Goal: Task Accomplishment & Management: Use online tool/utility

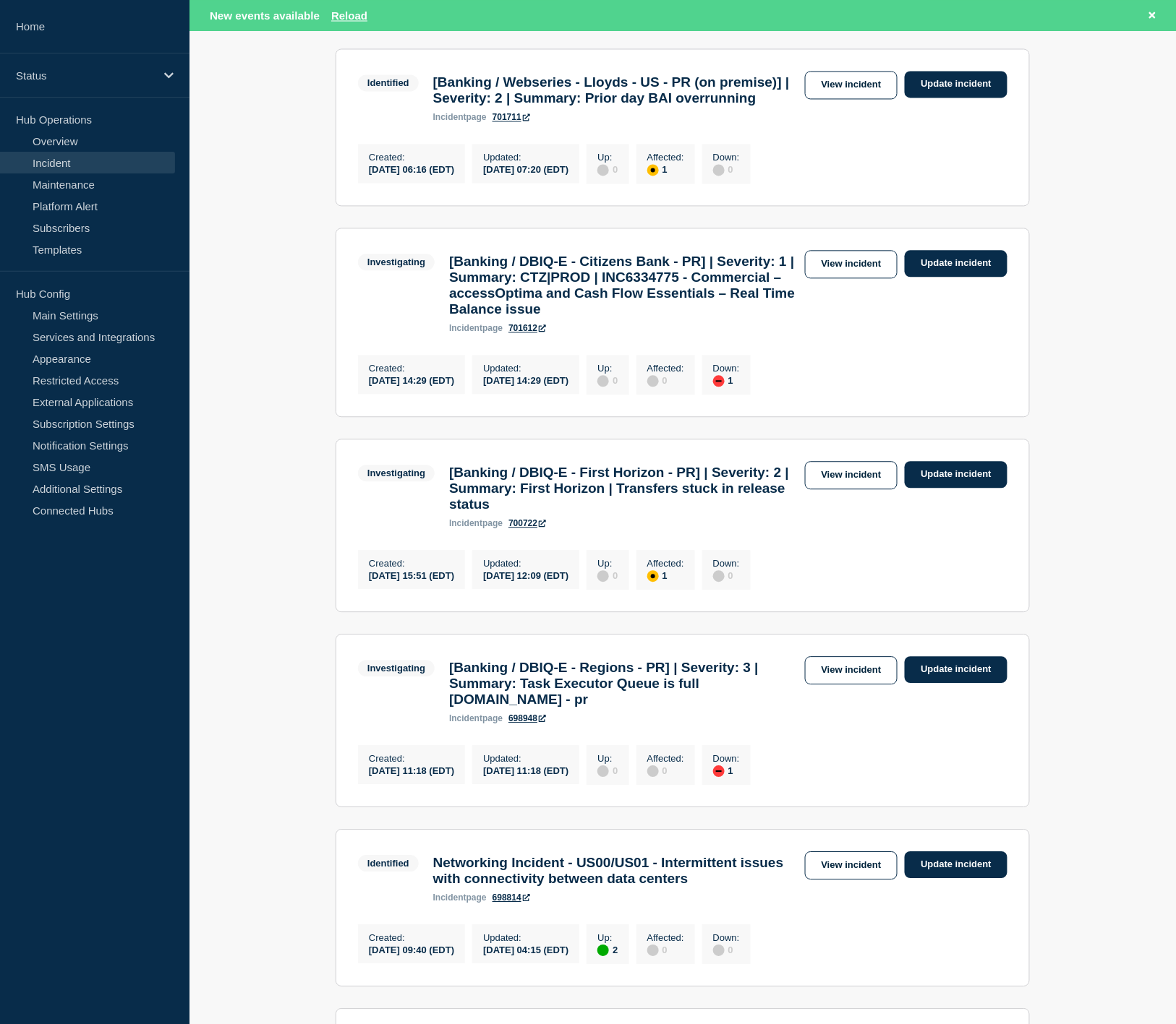
scroll to position [884, 0]
click at [856, 489] on link "View incident" at bounding box center [851, 474] width 93 height 28
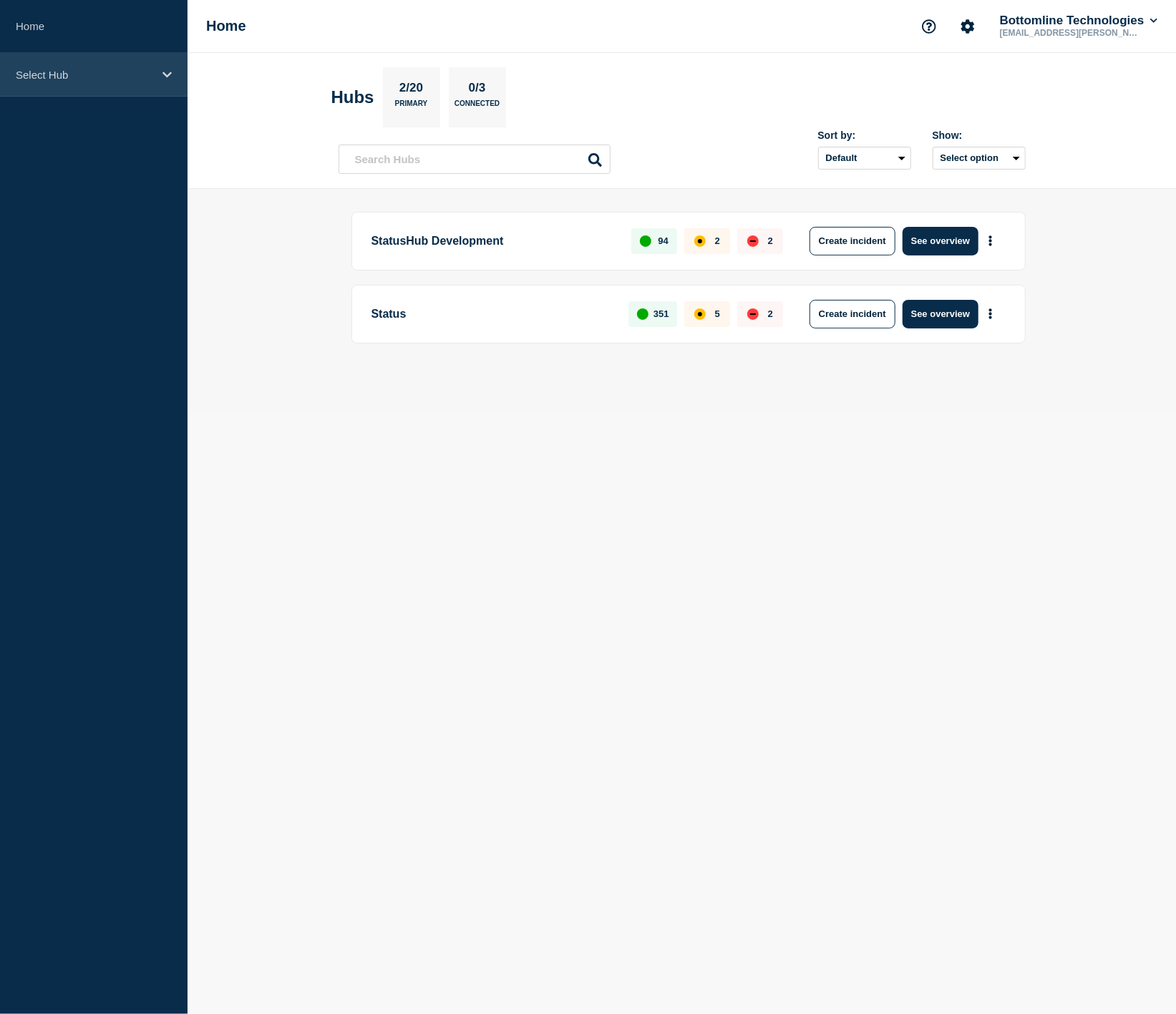
click at [96, 69] on p "Select Hub" at bounding box center [84, 75] width 137 height 12
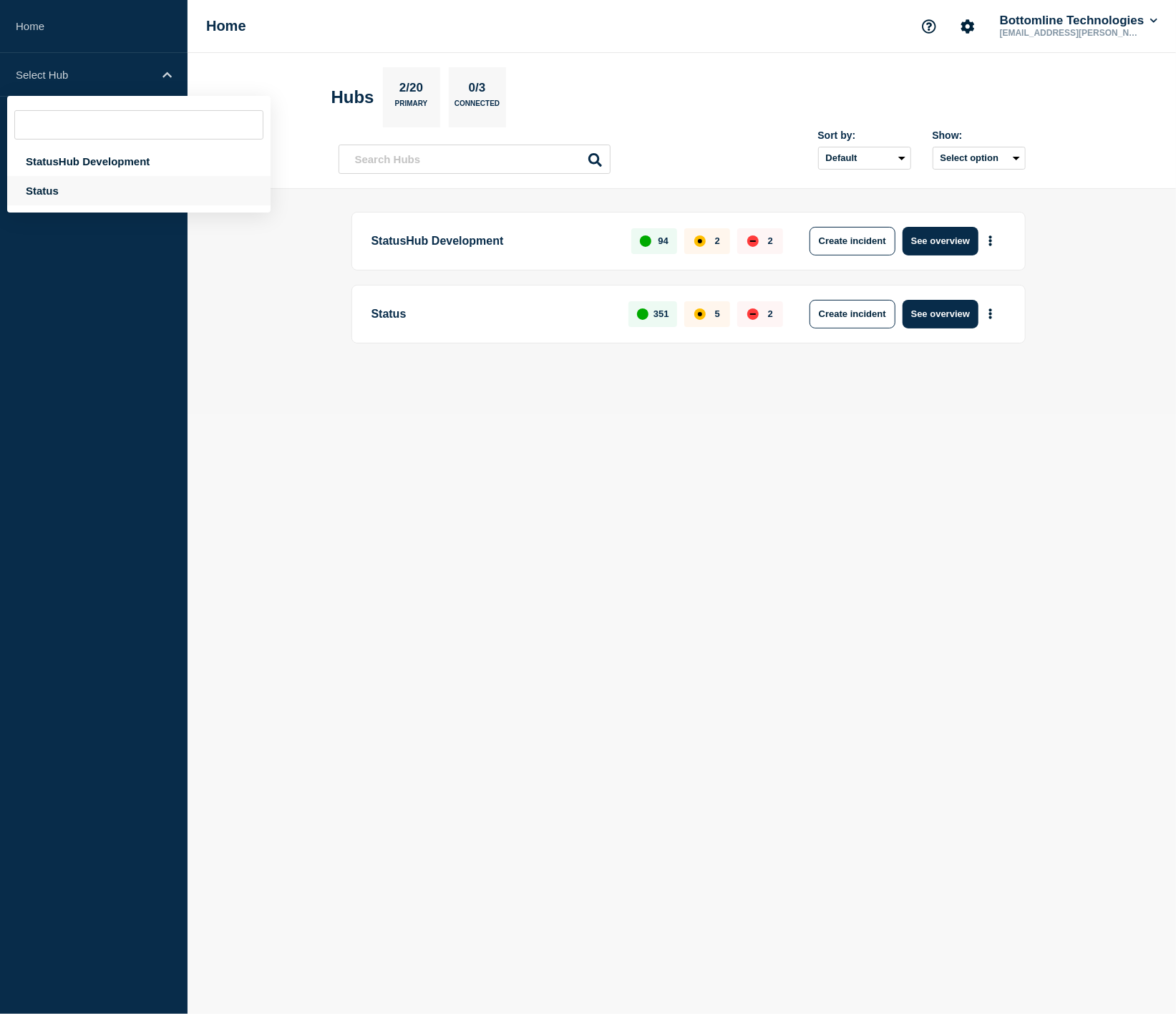
click at [138, 176] on div "Status" at bounding box center [139, 190] width 263 height 30
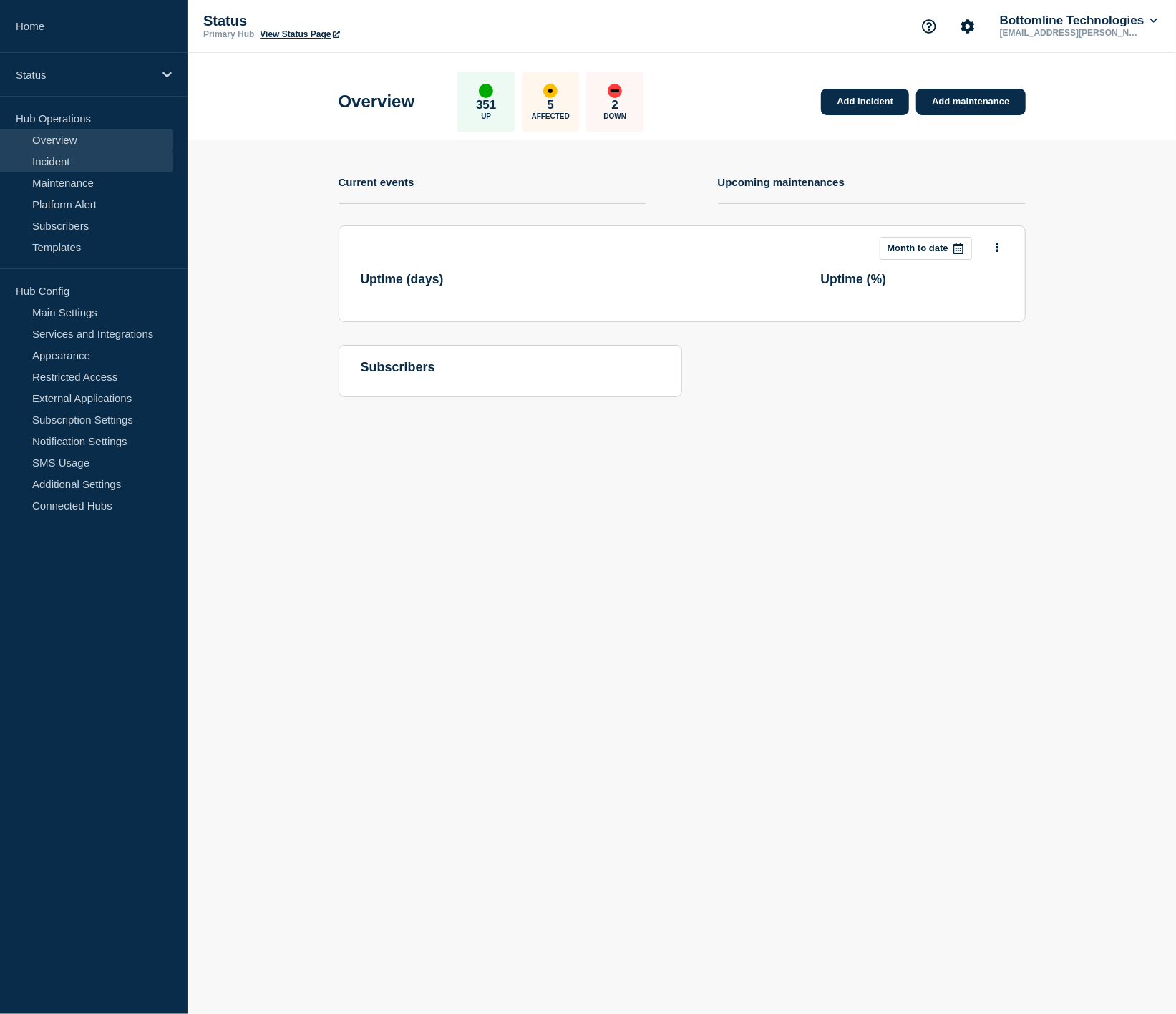
click at [117, 160] on link "Incident" at bounding box center [87, 161] width 173 height 22
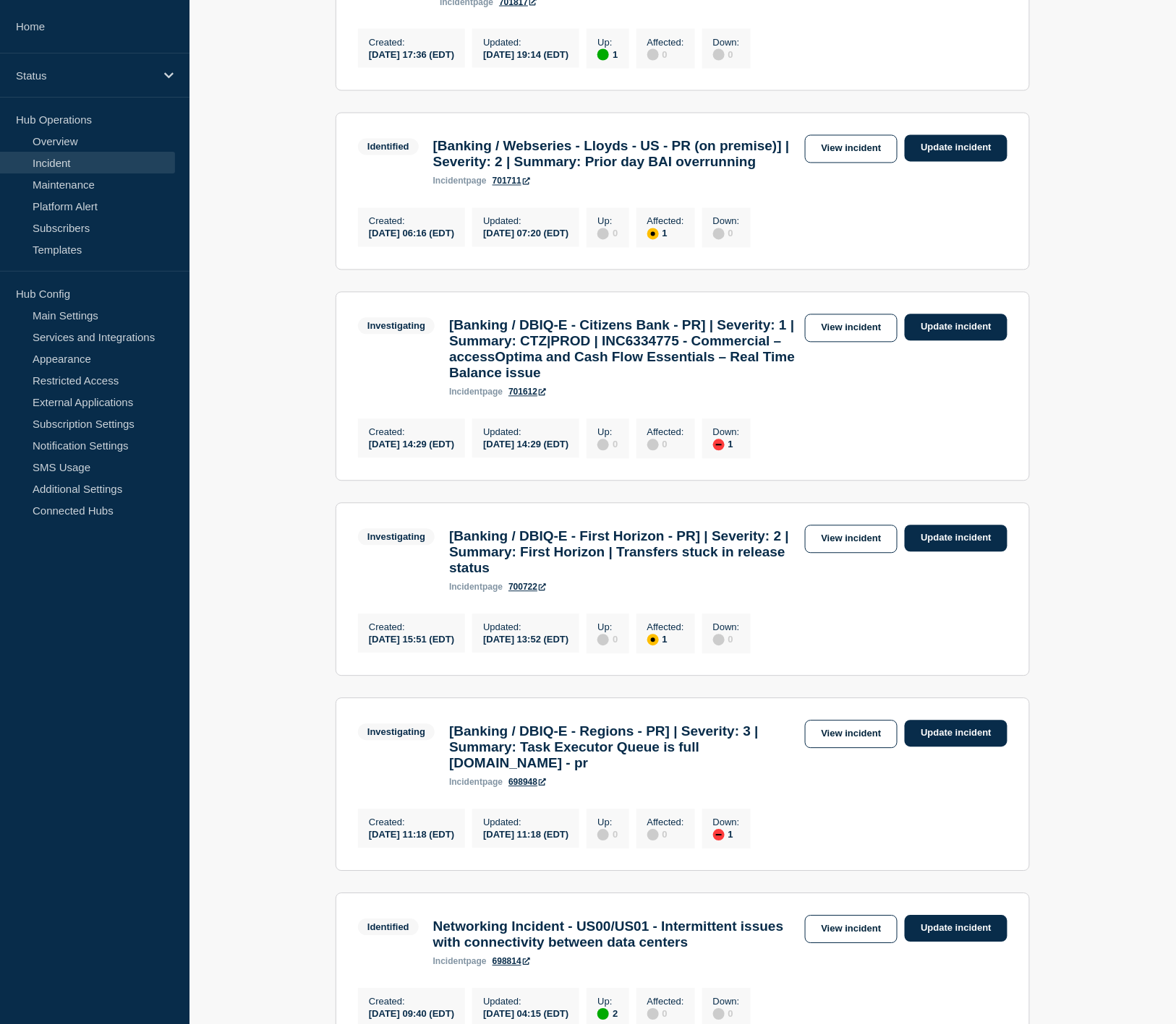
scroll to position [803, 0]
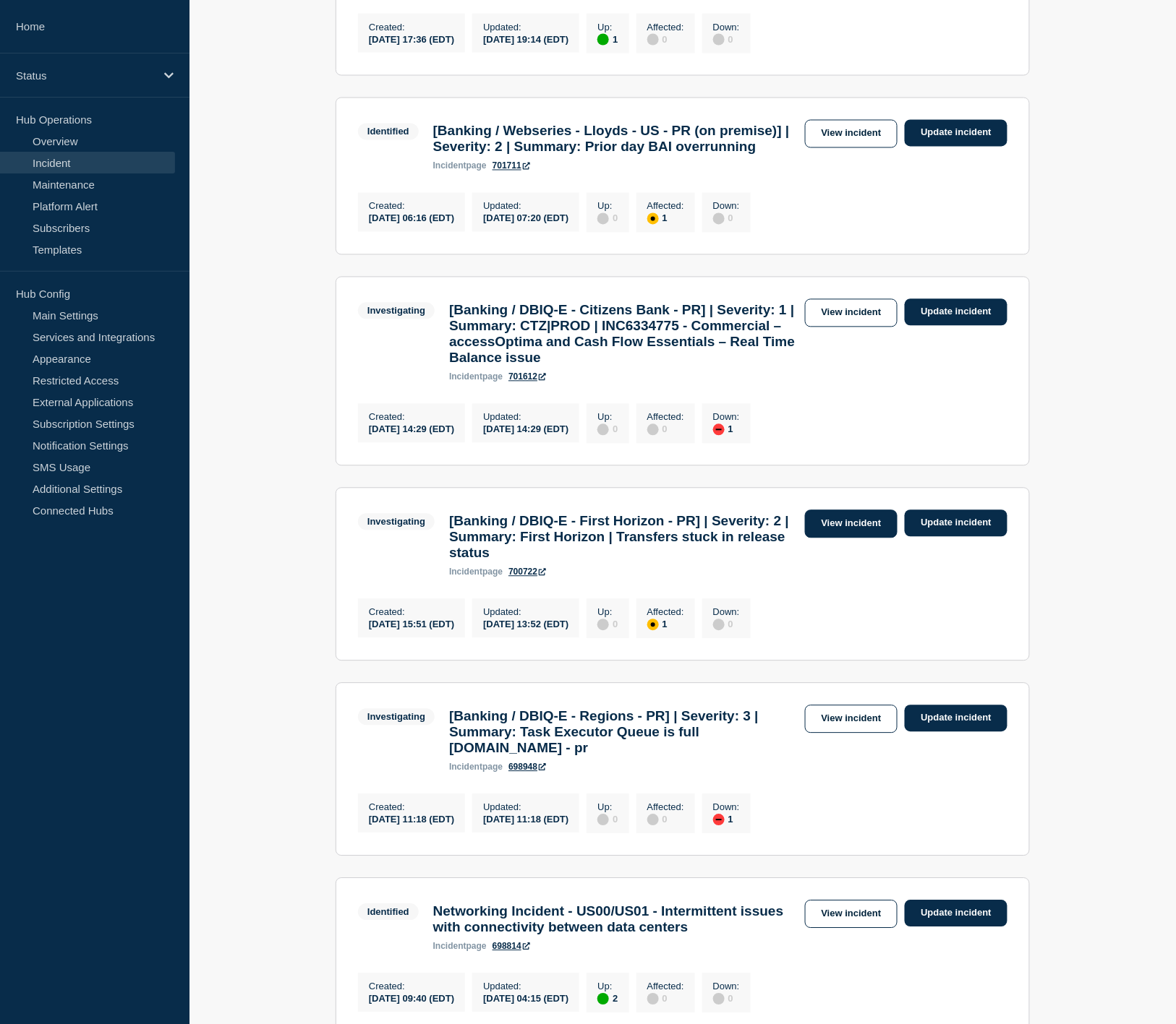
click at [863, 538] on link "View incident" at bounding box center [851, 524] width 93 height 28
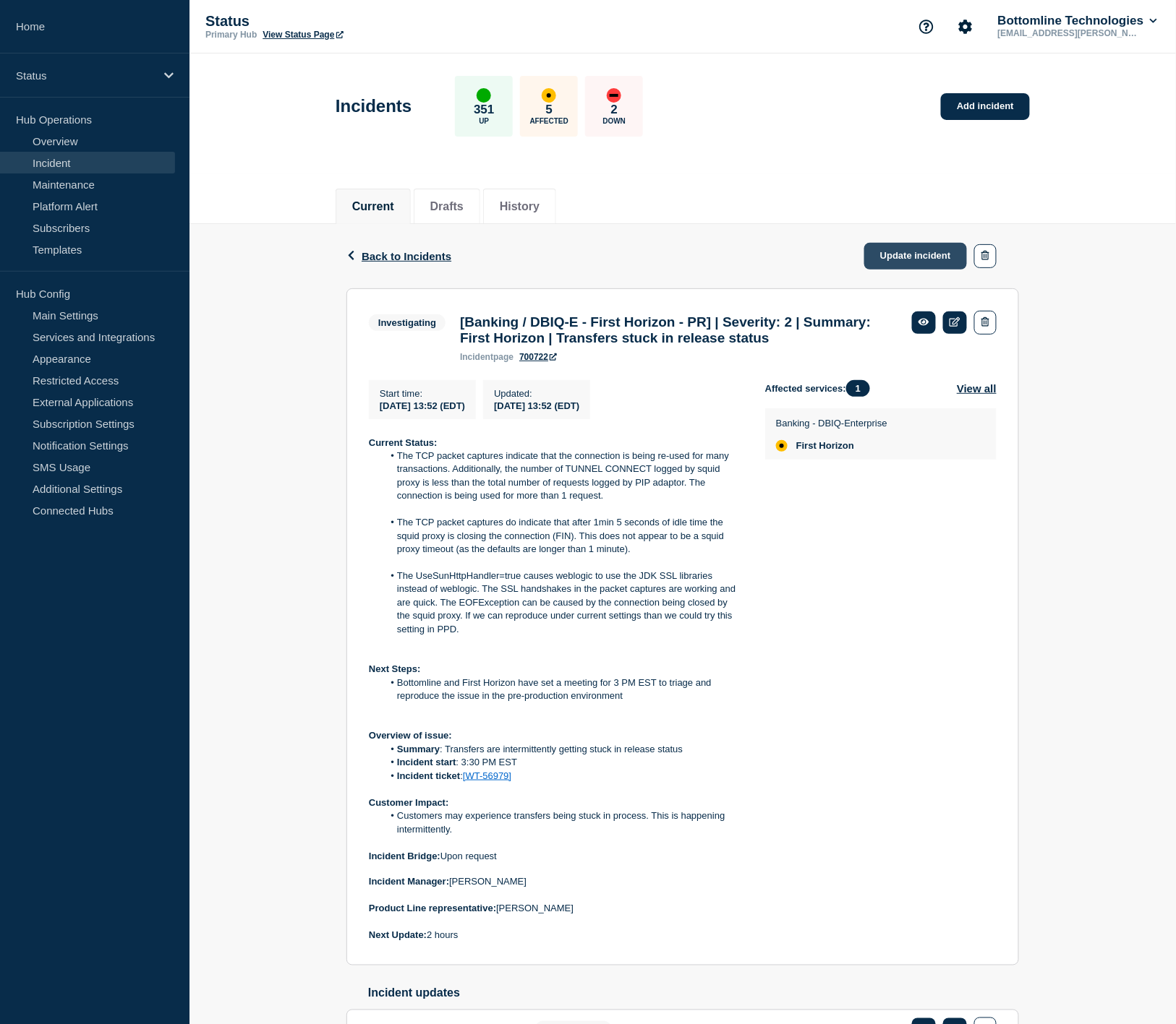
click at [892, 255] on link "Update incident" at bounding box center [915, 256] width 103 height 27
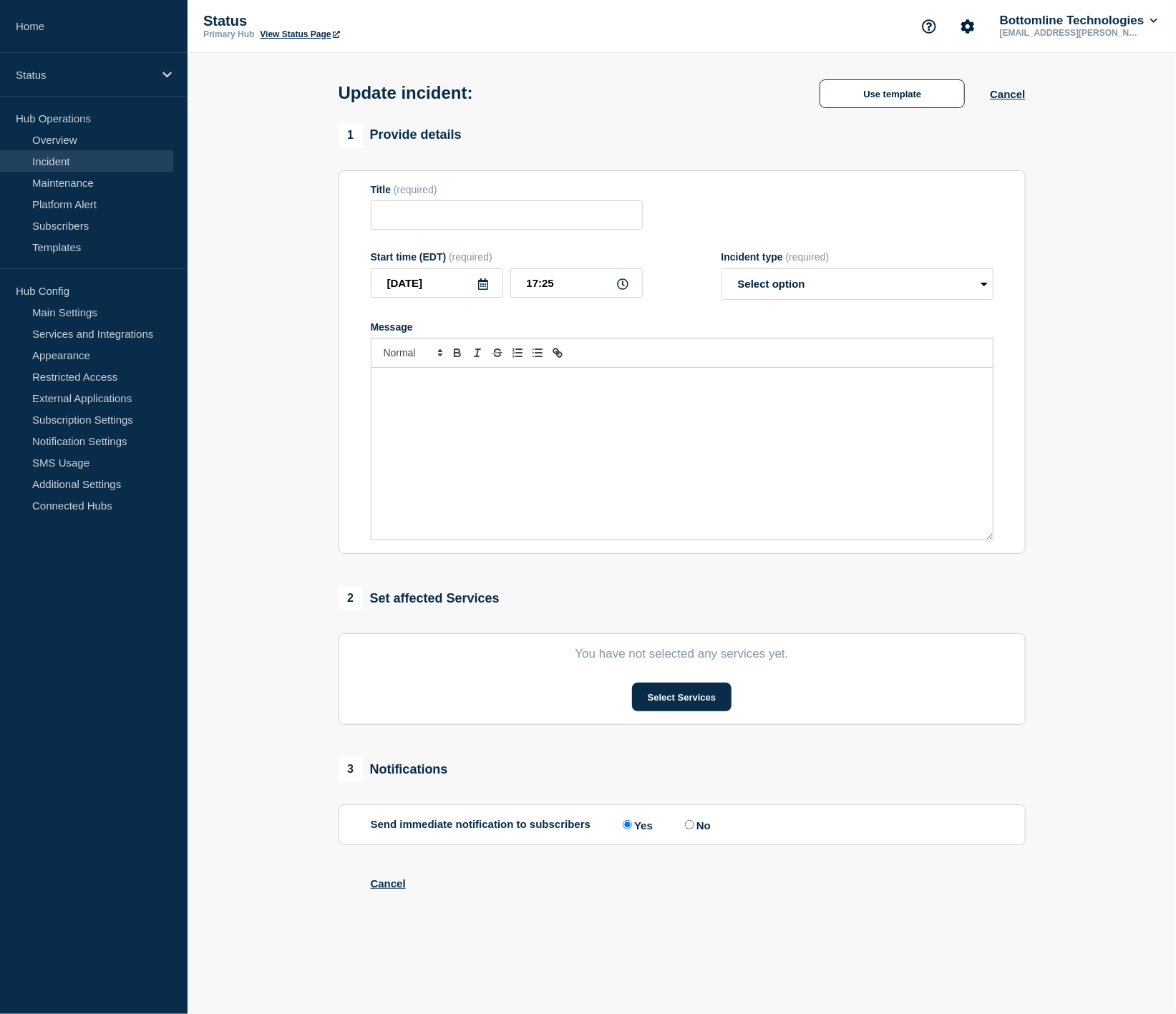
type input "[Banking / DBIQ-E - First Horizon - PR] | Severity: 2 | Summary: First Horizon …"
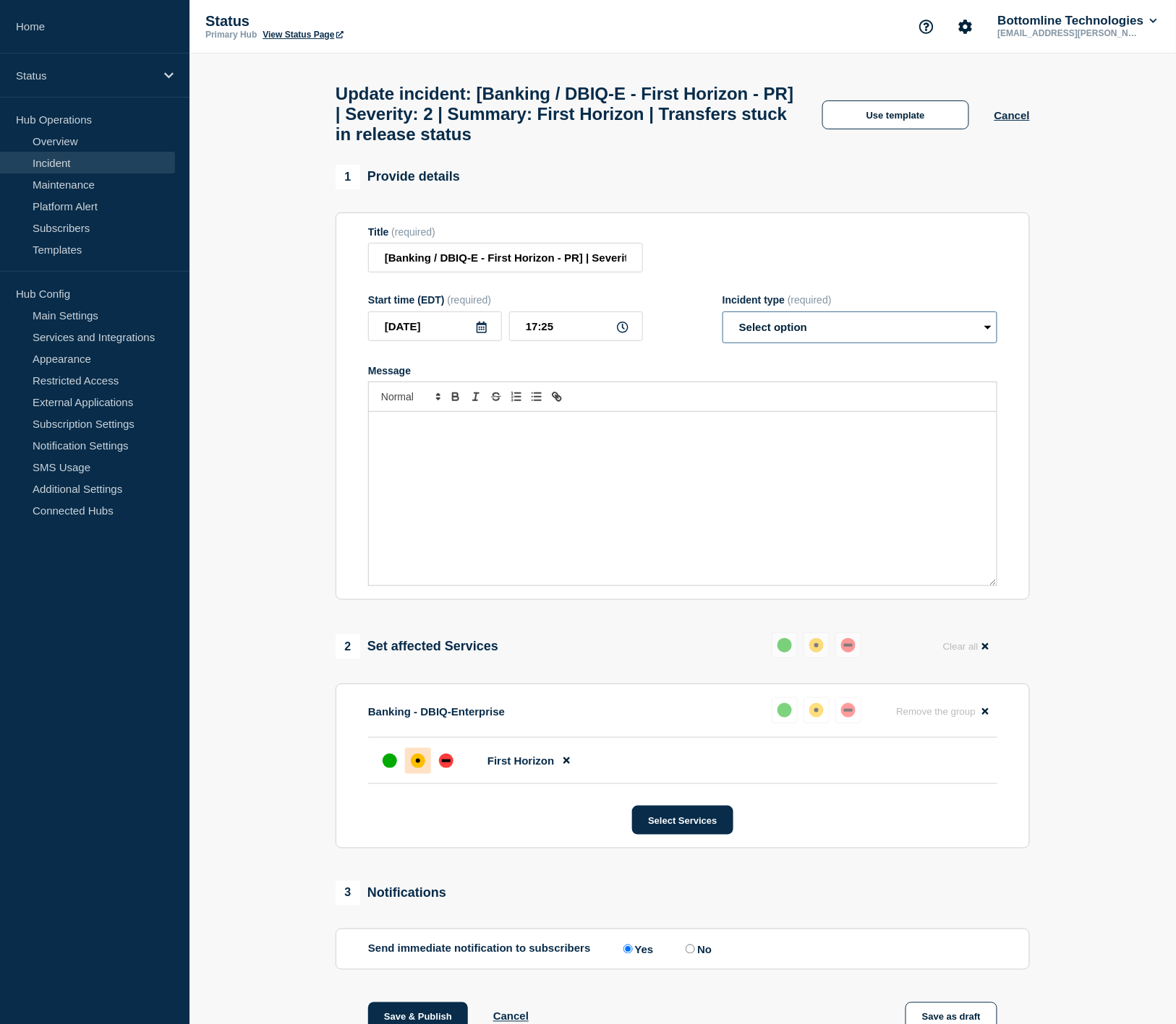
click at [822, 344] on select "Select option Investigating Identified Monitoring Resolved" at bounding box center [860, 327] width 275 height 32
select select "investigating"
click at [723, 324] on select "Select option Investigating Identified Monitoring Resolved" at bounding box center [860, 327] width 275 height 32
click at [573, 495] on div "Message" at bounding box center [683, 499] width 628 height 174
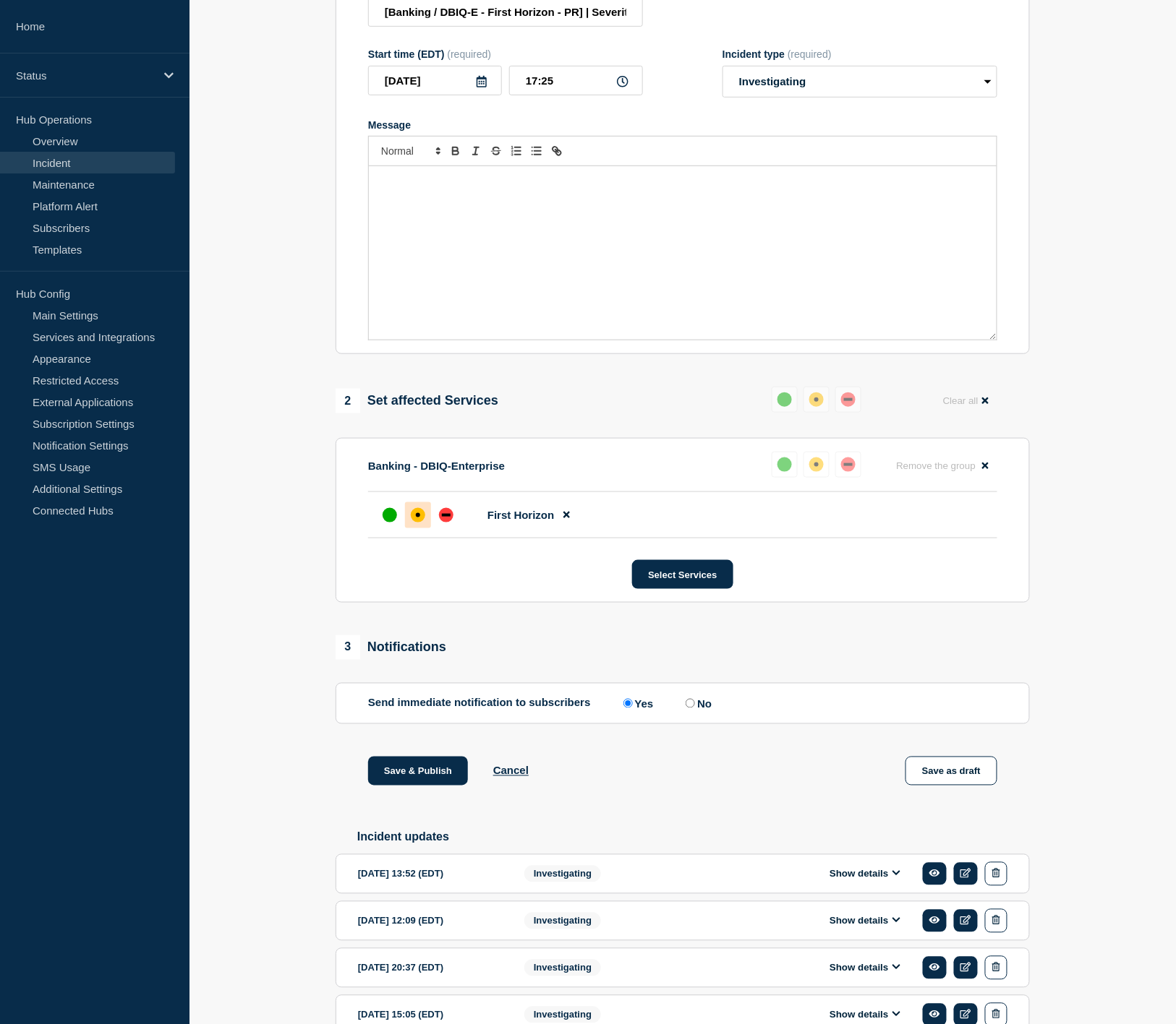
scroll to position [401, 0]
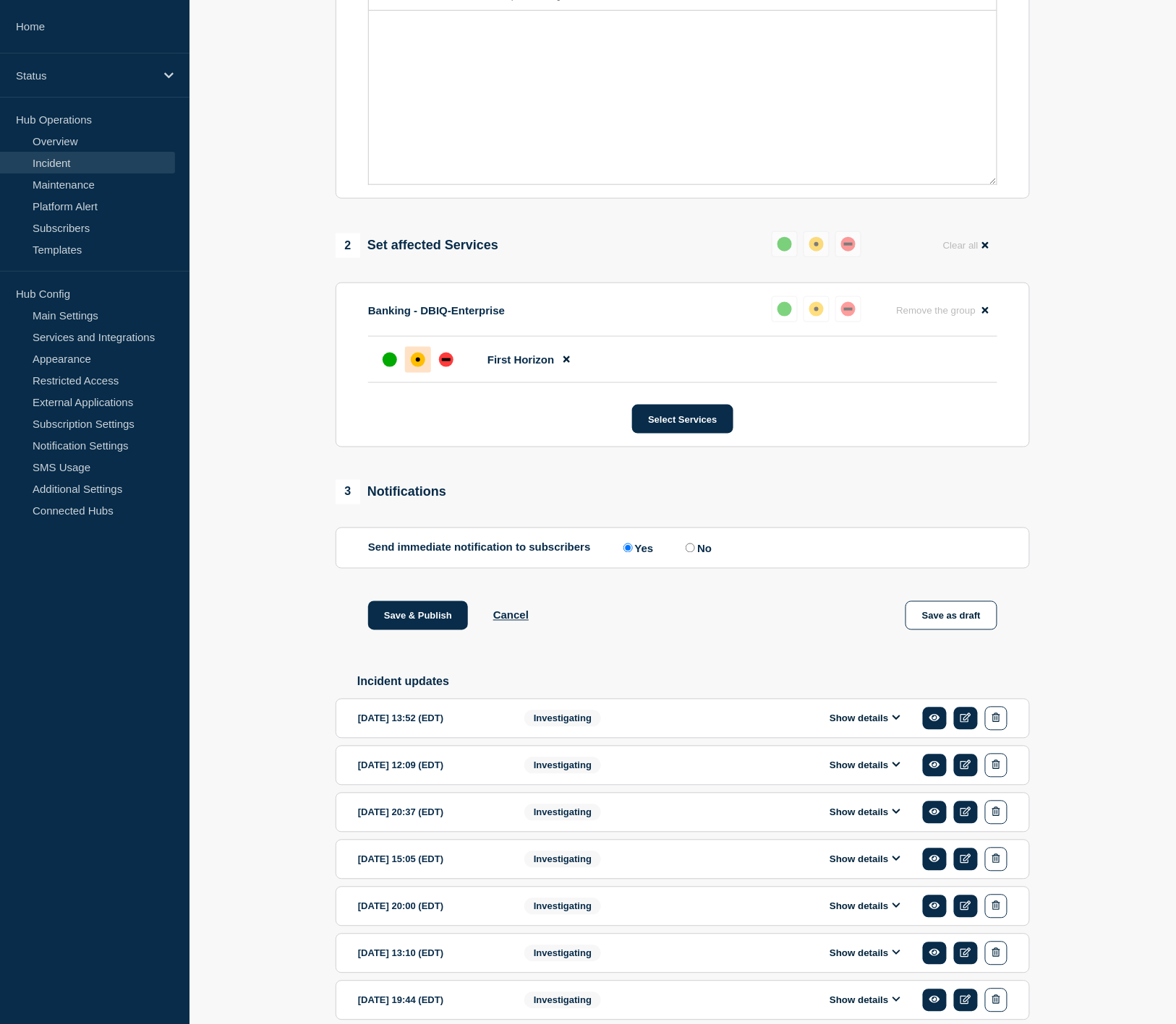
click at [878, 725] on button "Show details" at bounding box center [865, 718] width 79 height 12
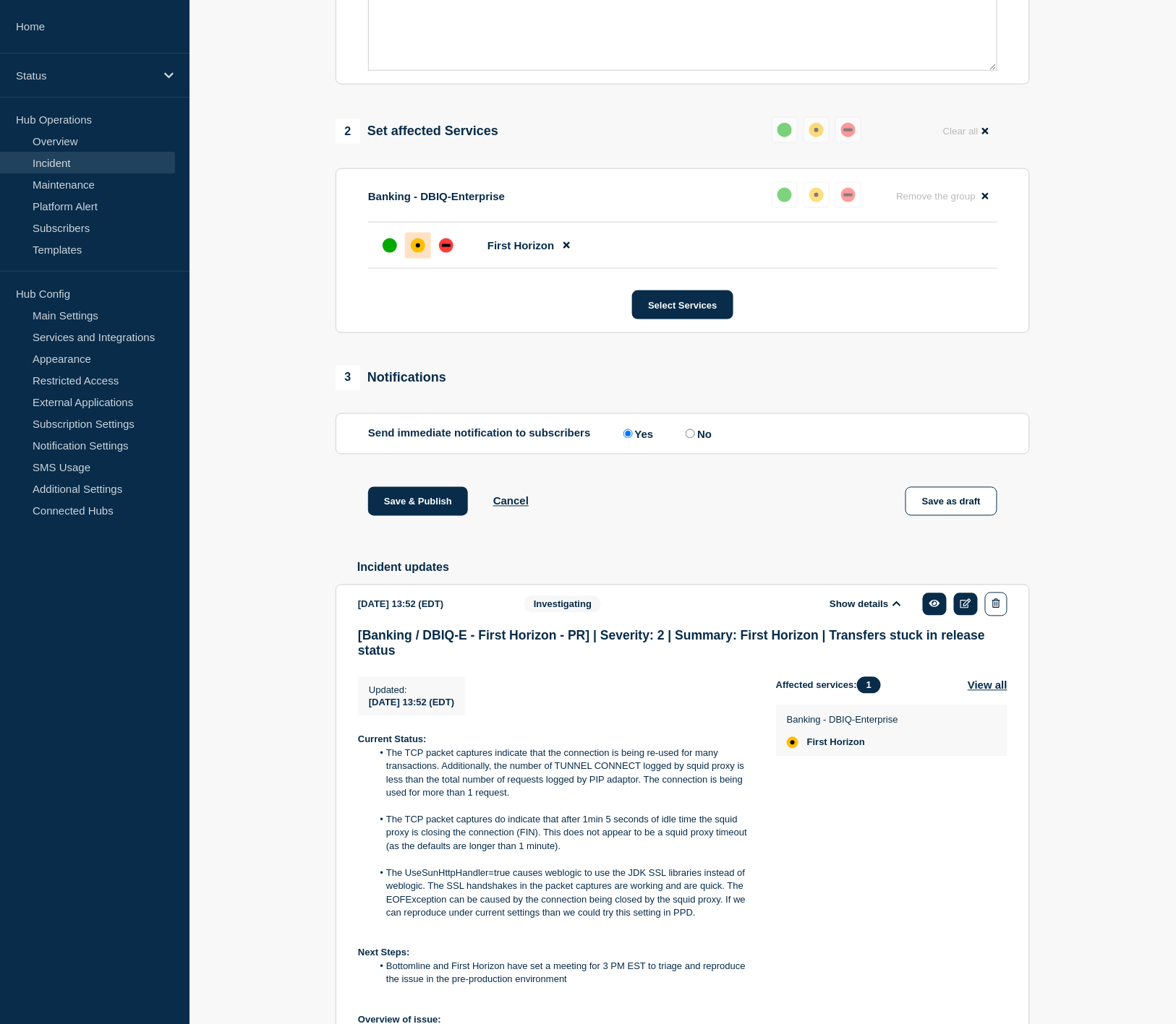
scroll to position [803, 0]
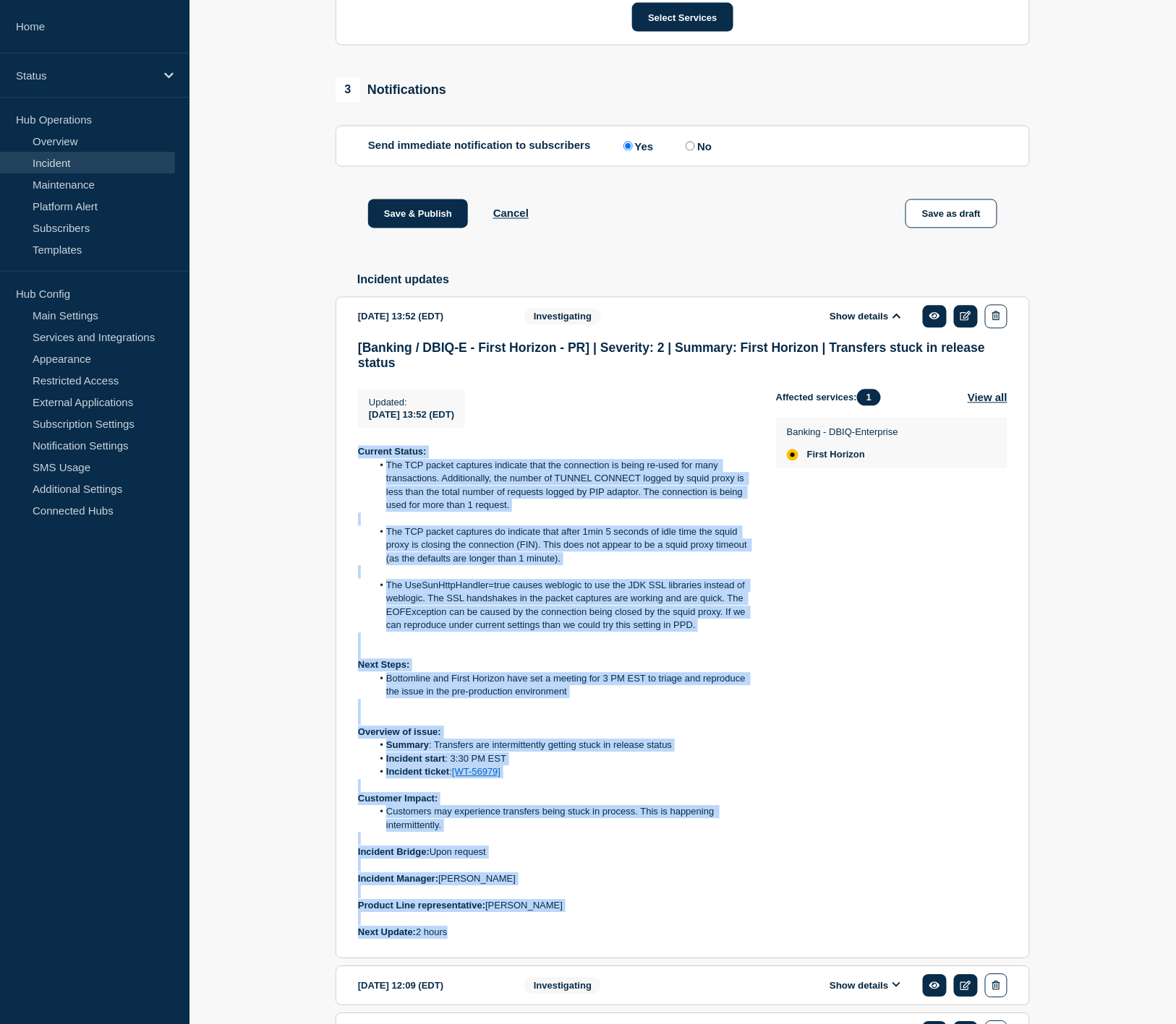
drag, startPoint x: 460, startPoint y: 953, endPoint x: 358, endPoint y: 467, distance: 496.6
click at [358, 467] on div "Current Status: The TCP packet captures indicate that the connection is being r…" at bounding box center [555, 692] width 395 height 494
copy div "Current Status: The TCP packet captures indicate that the connection is being r…"
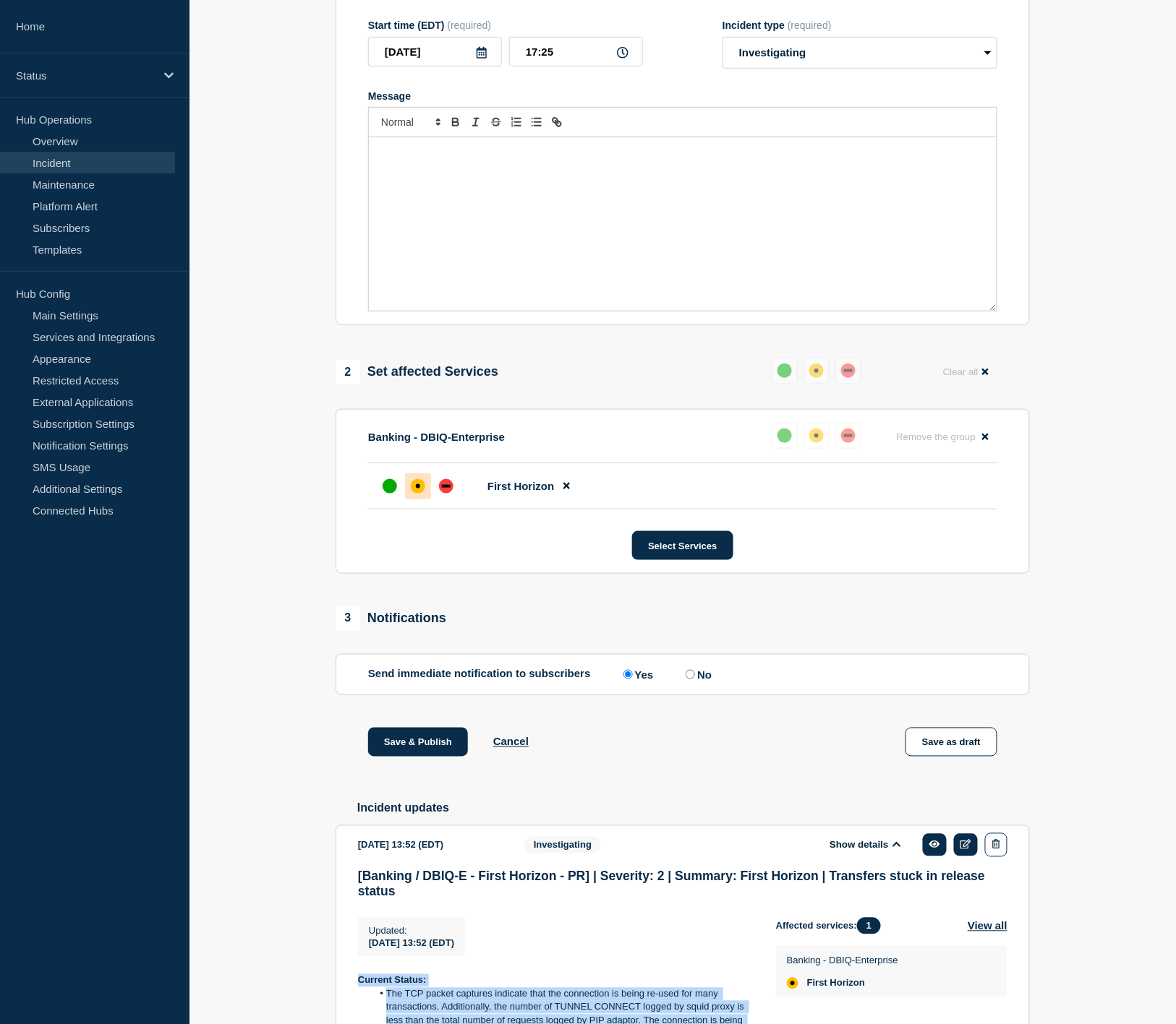
scroll to position [0, 0]
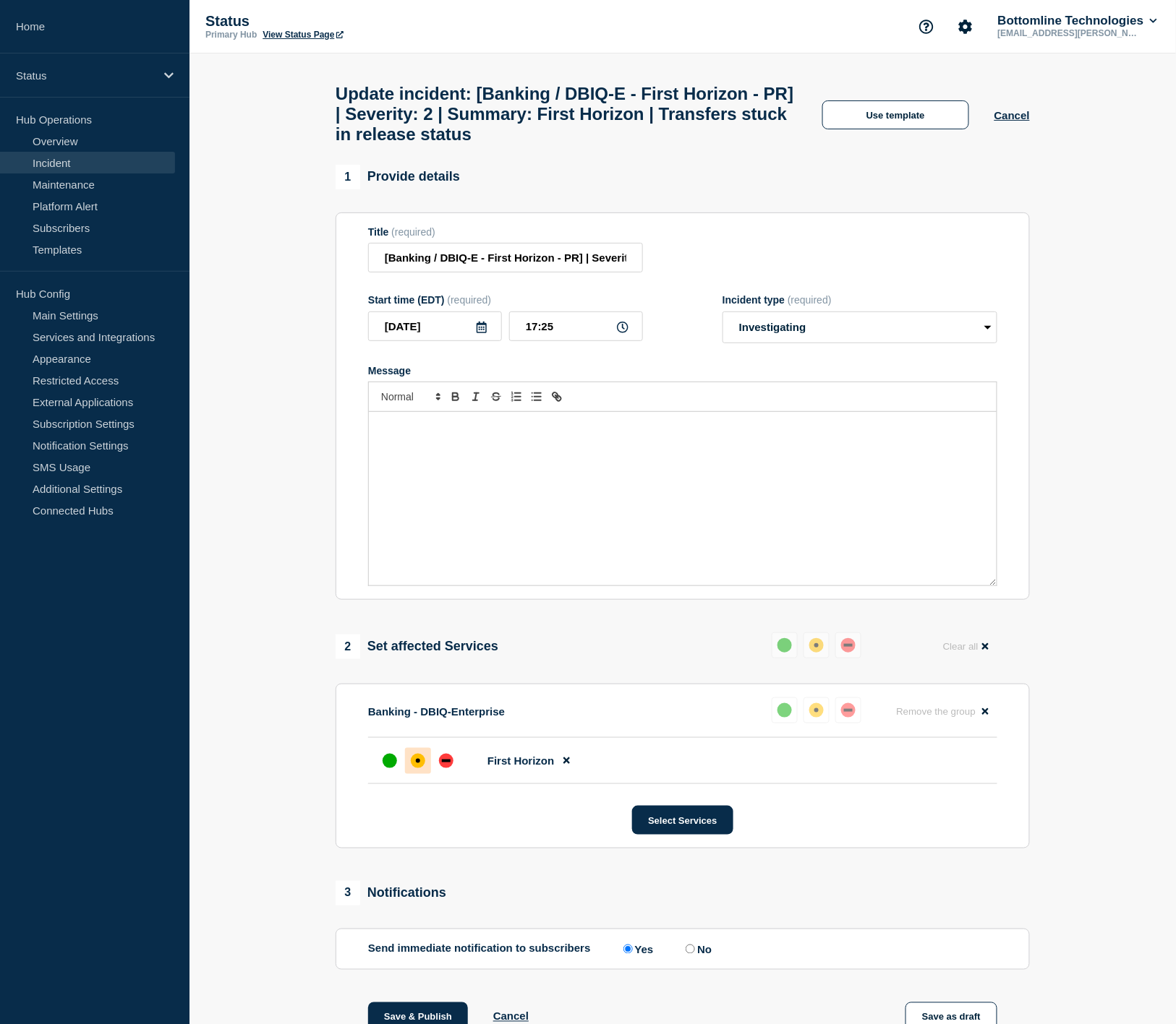
click at [494, 465] on div "Message" at bounding box center [683, 499] width 628 height 174
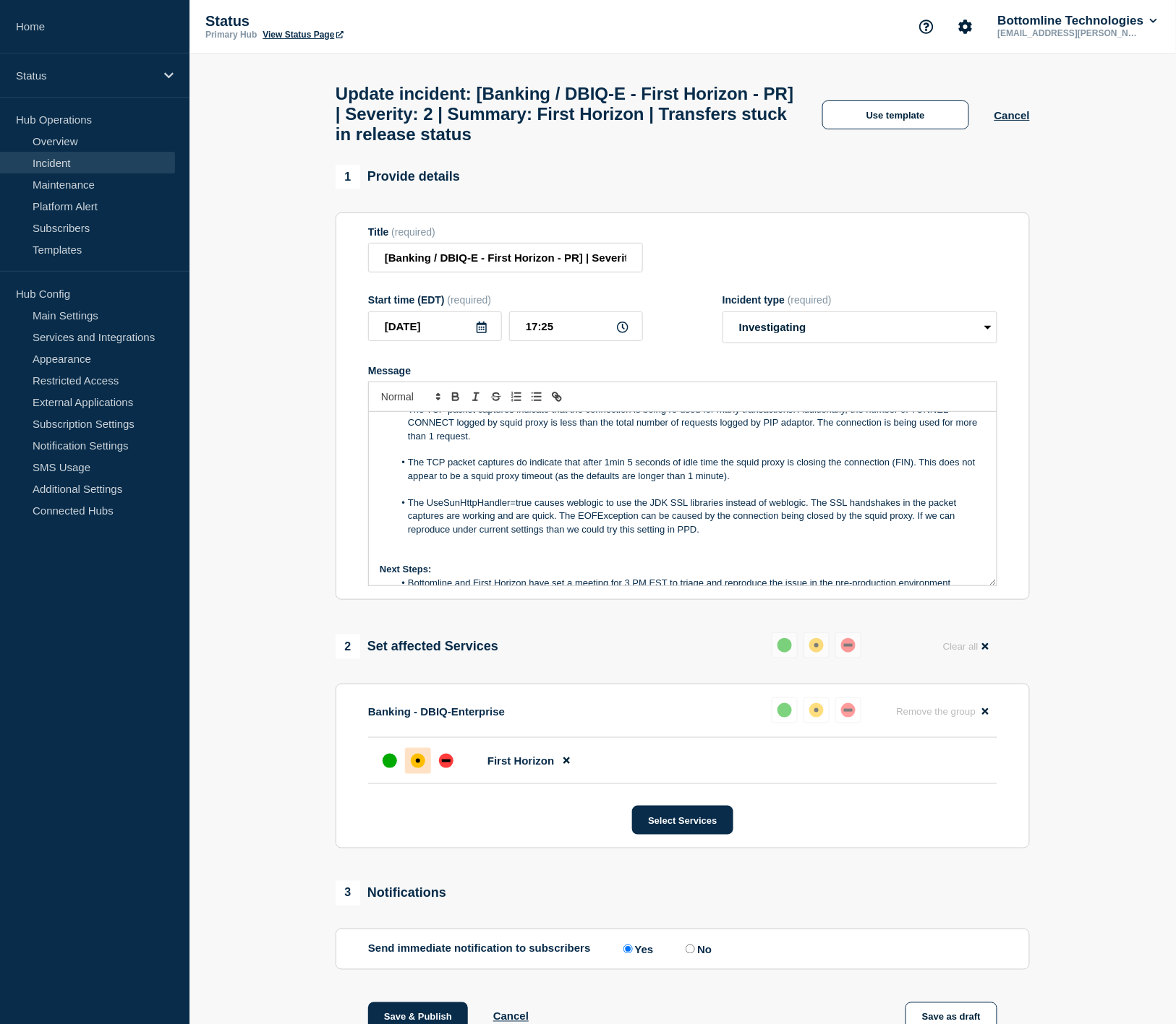
scroll to position [80, 0]
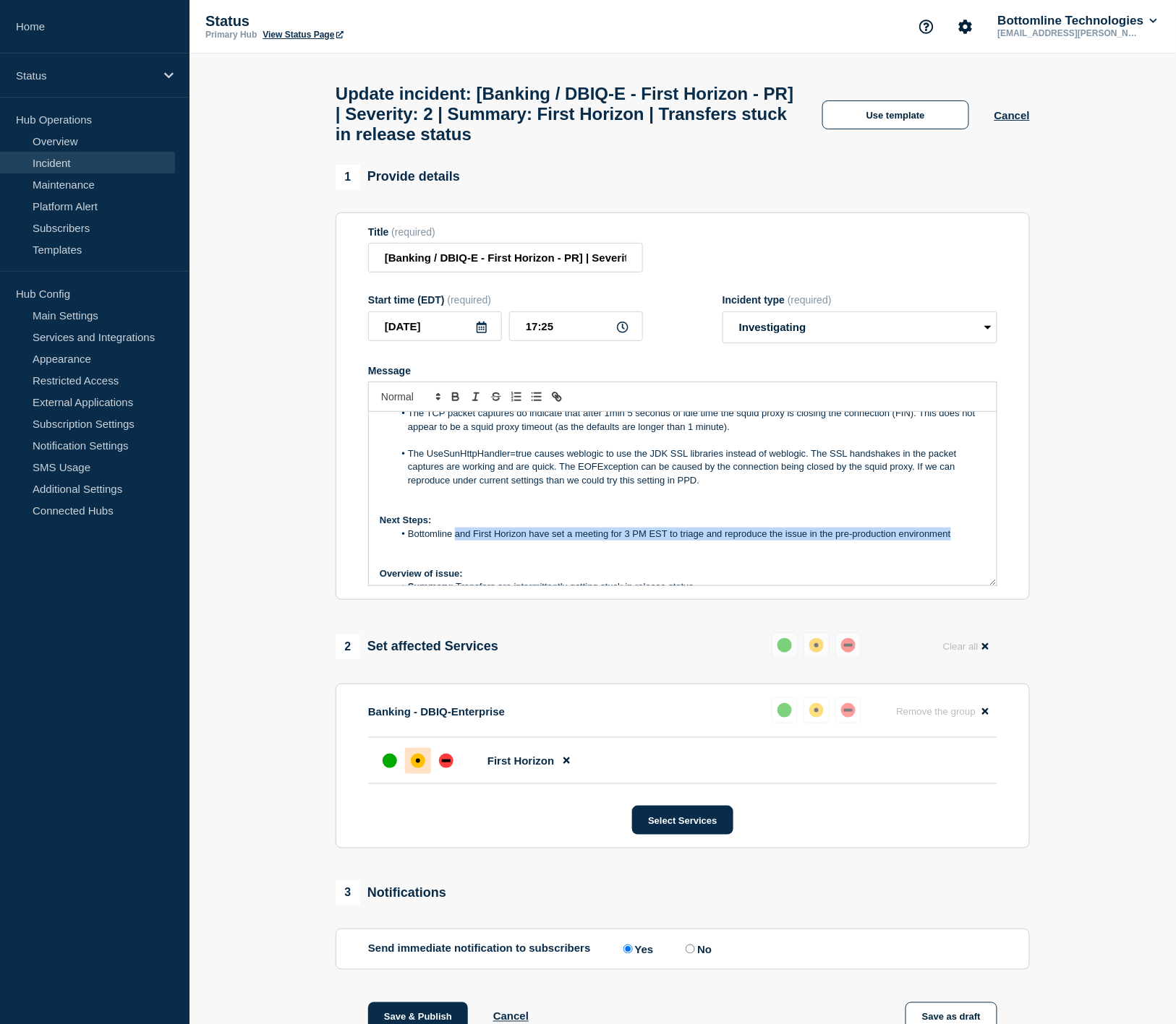
drag, startPoint x: 964, startPoint y: 547, endPoint x: 456, endPoint y: 545, distance: 508.0
click at [456, 541] on li "Bottomline and First Horizon have set a meeting for 3 PM EST to triage and repr…" at bounding box center [690, 534] width 592 height 13
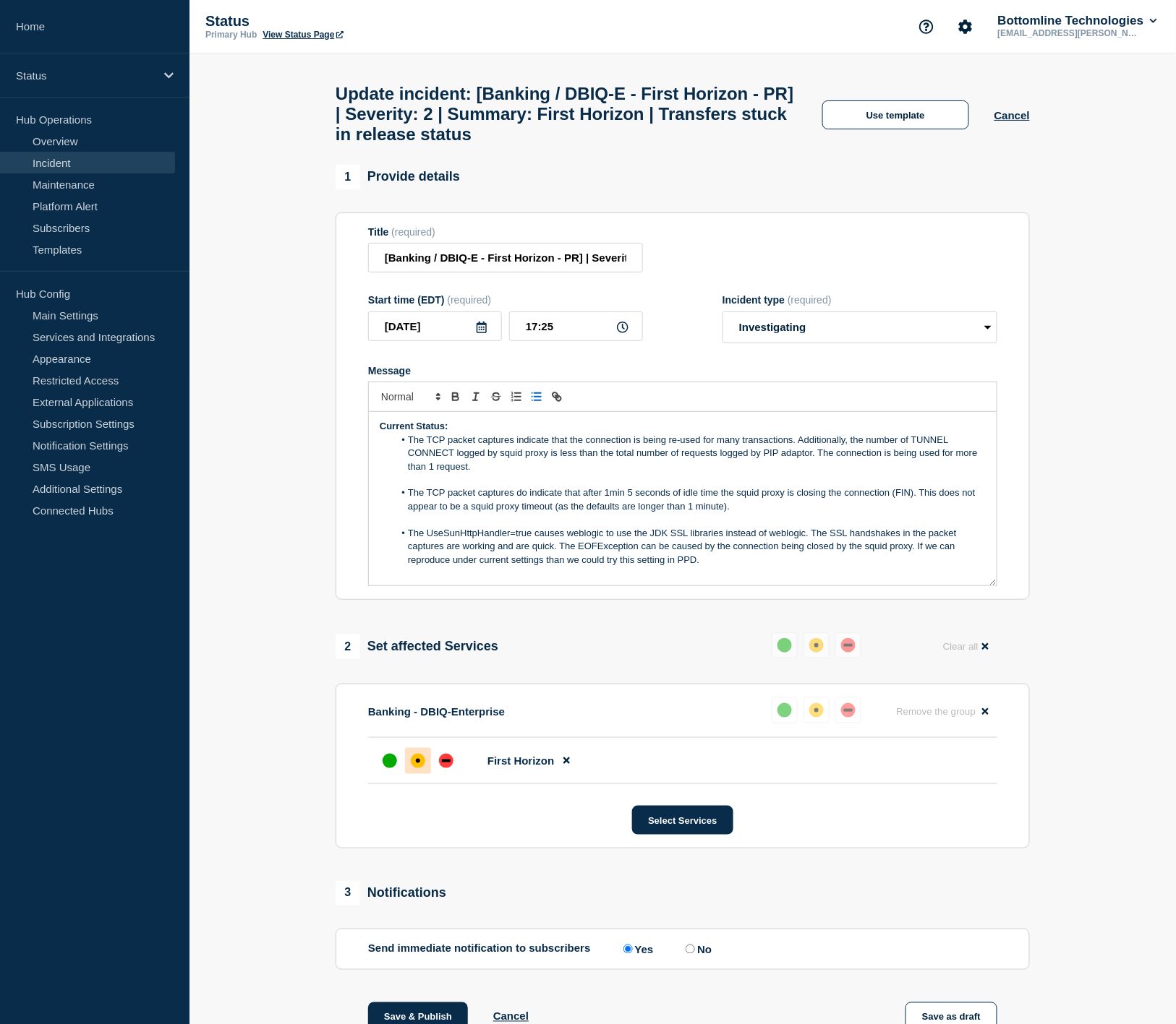
scroll to position [0, 0]
drag, startPoint x: 717, startPoint y: 575, endPoint x: 409, endPoint y: 456, distance: 330.2
click at [409, 456] on div "Current Status: The TCP packet captures indicate that the connection is being r…" at bounding box center [683, 499] width 628 height 174
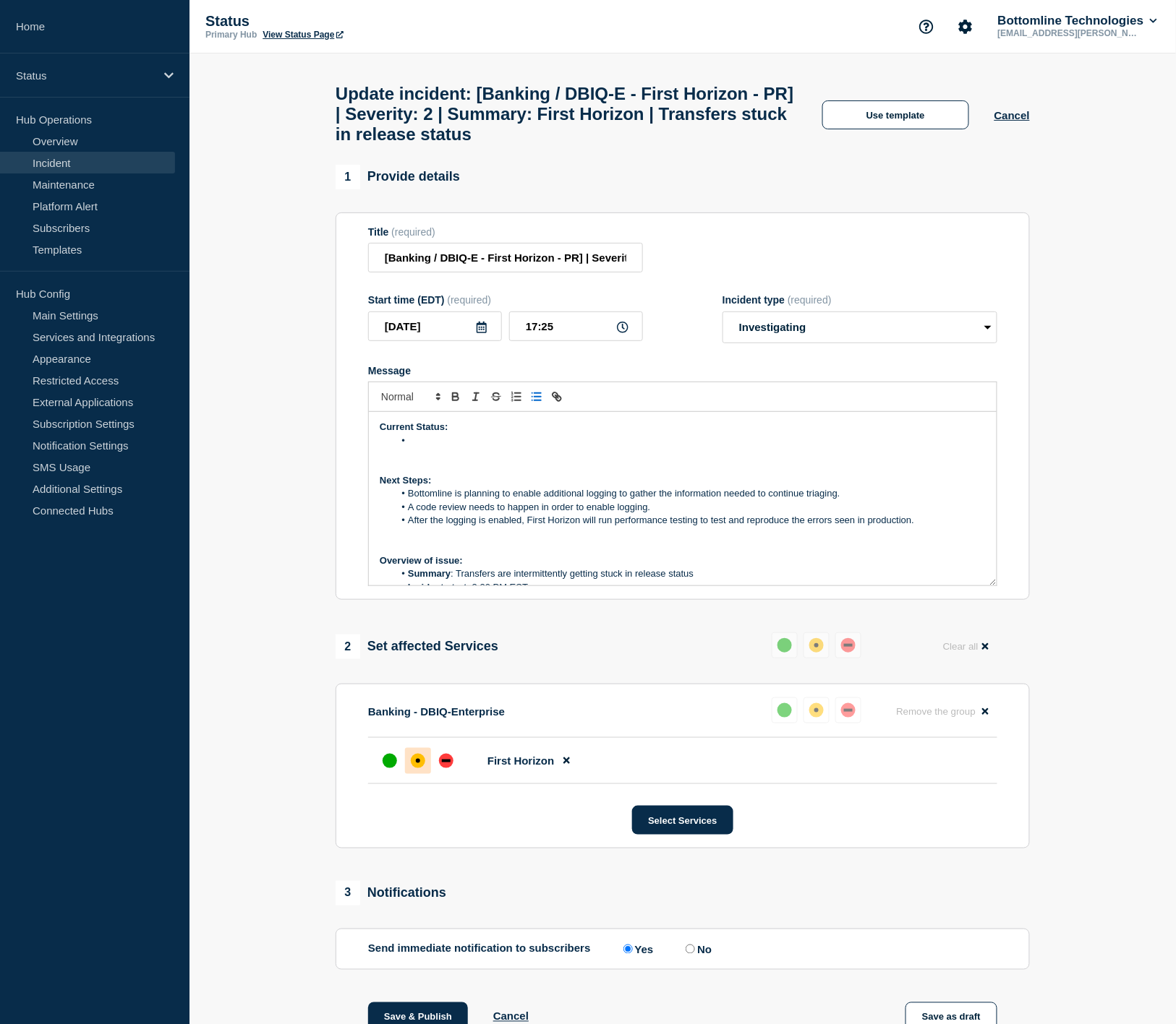
click at [446, 448] on li "Message" at bounding box center [690, 441] width 592 height 13
click at [453, 448] on li "Message" at bounding box center [690, 441] width 592 height 13
drag, startPoint x: 450, startPoint y: 469, endPoint x: 453, endPoint y: 460, distance: 9.5
click at [449, 461] on p "Message" at bounding box center [682, 454] width 606 height 13
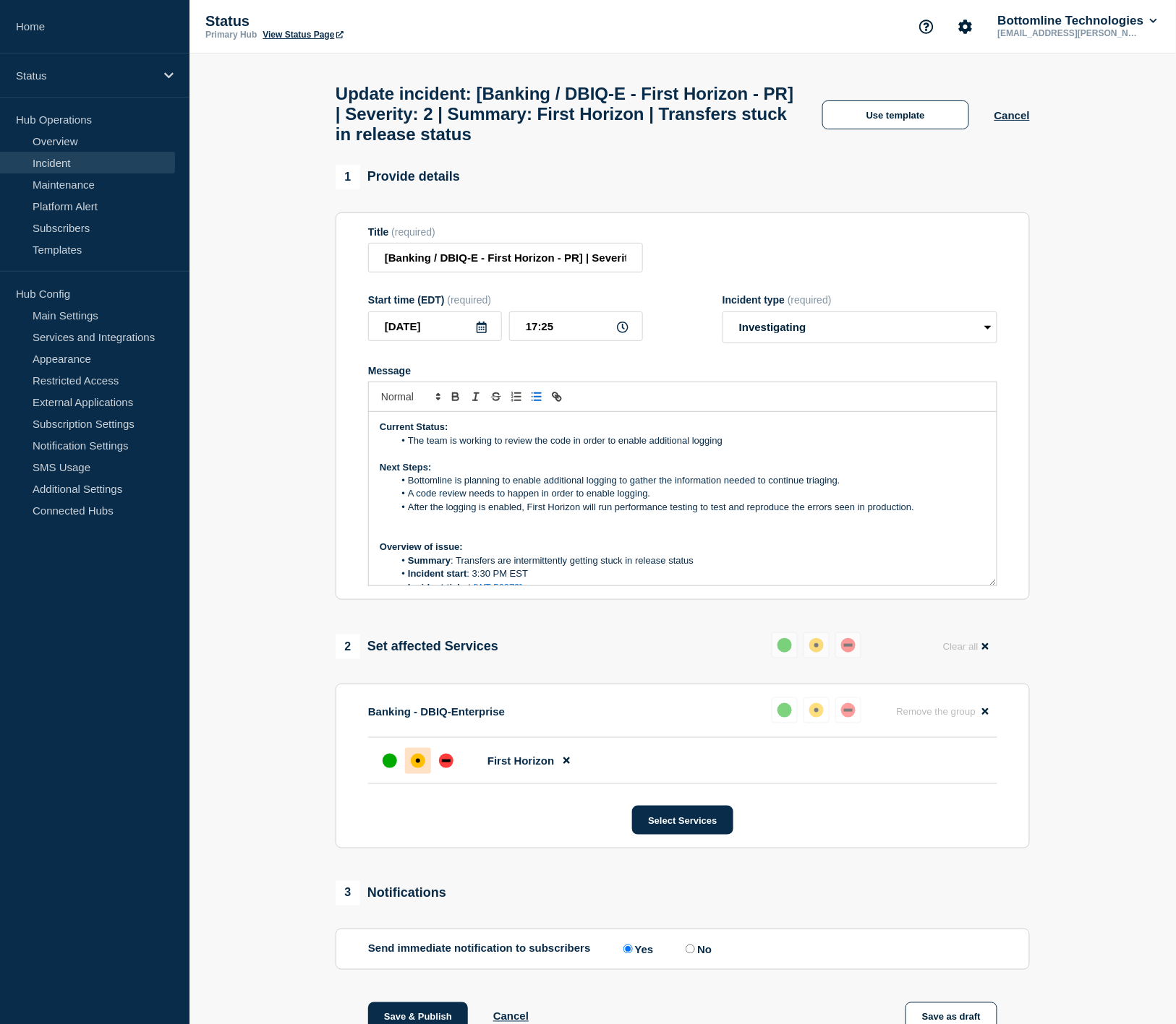
click at [547, 527] on p "Message" at bounding box center [682, 521] width 606 height 13
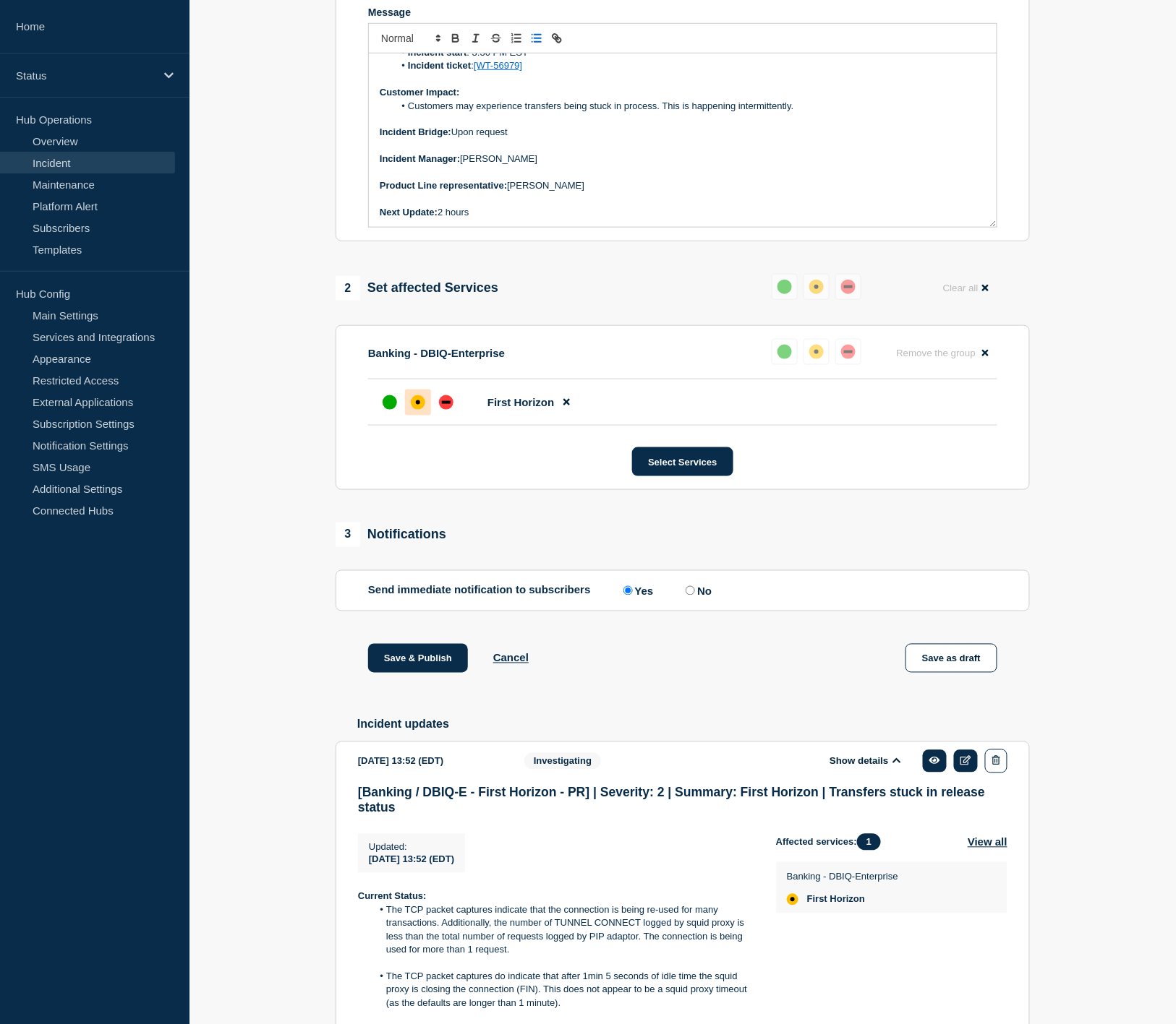
scroll to position [401, 0]
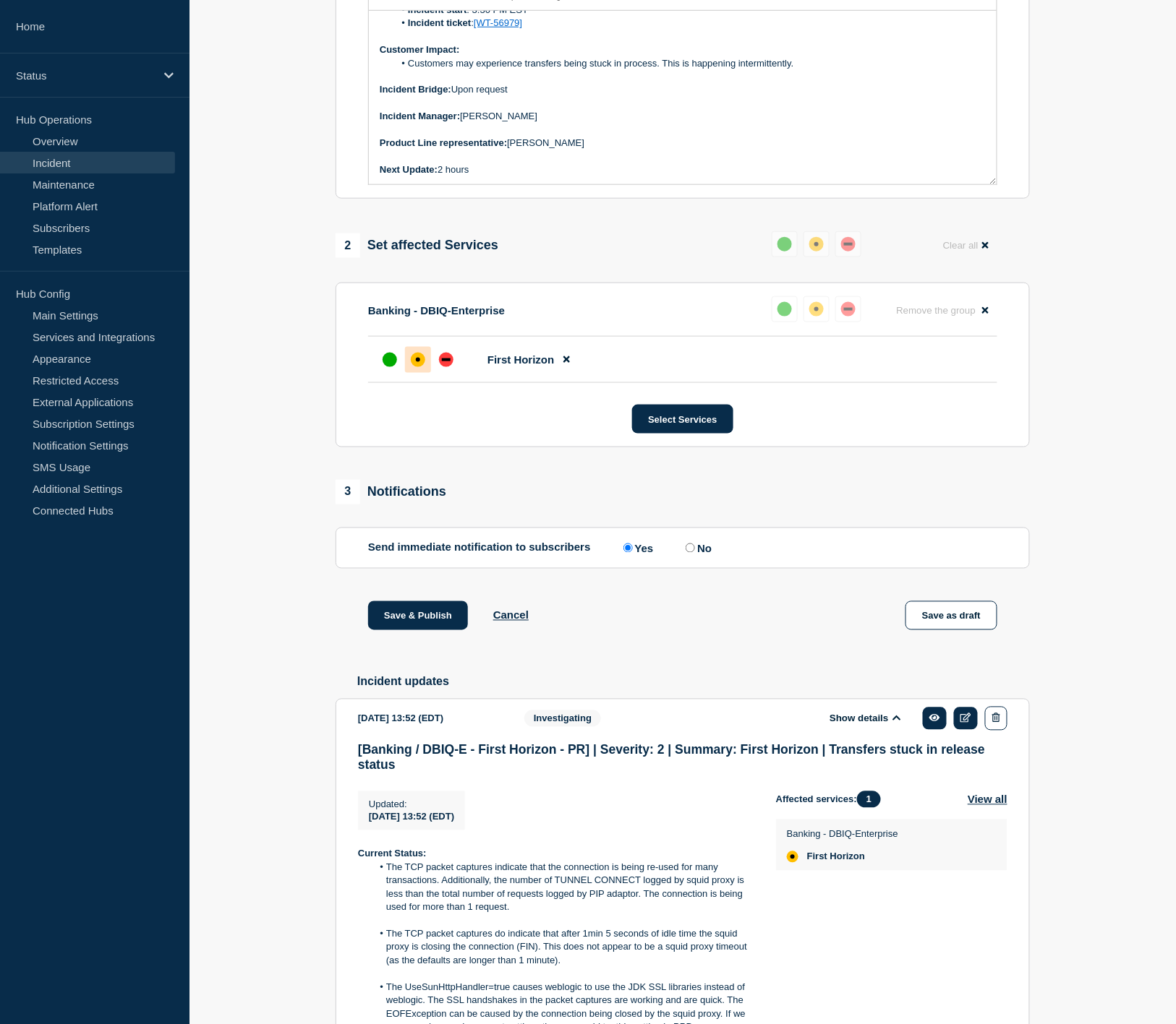
click at [491, 177] on p "Next Update: 2 hours" at bounding box center [682, 170] width 606 height 13
drag, startPoint x: 497, startPoint y: 181, endPoint x: 440, endPoint y: 182, distance: 57.0
click at [440, 174] on strong "Next Update: August 22nd" at bounding box center [425, 169] width 92 height 11
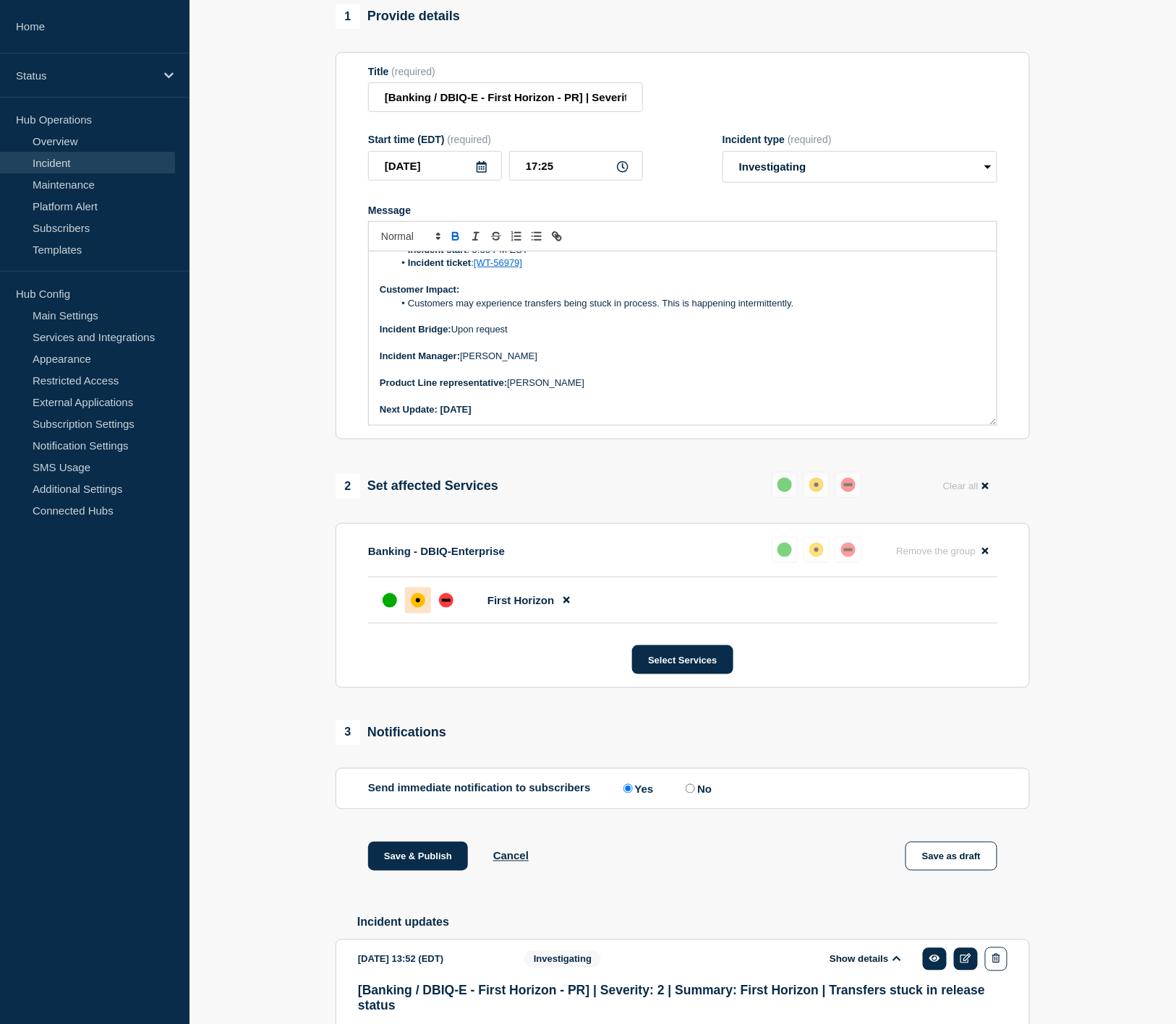
click at [457, 237] on icon "Toggle bold text" at bounding box center [455, 234] width 5 height 3
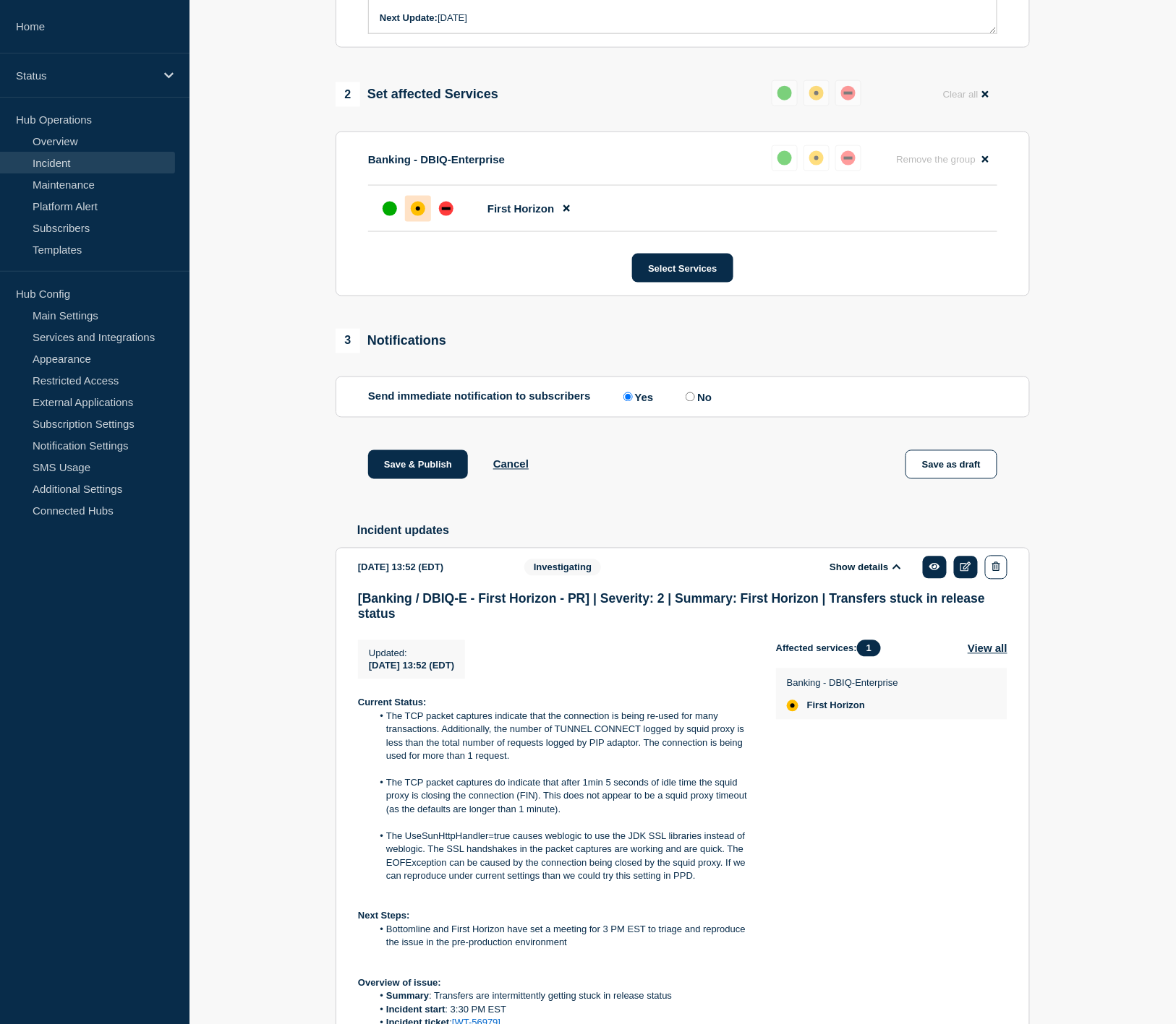
scroll to position [562, 0]
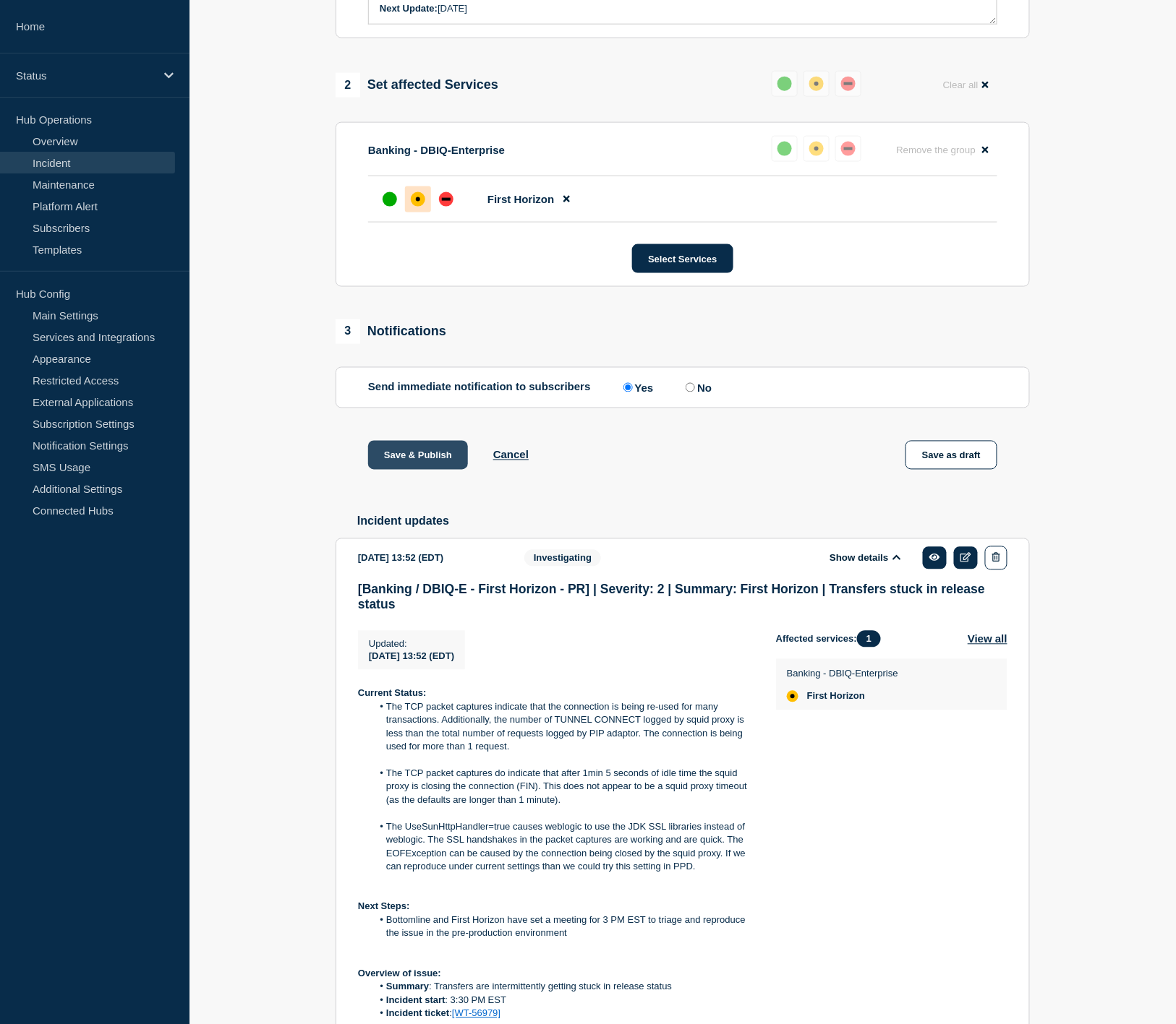
click at [394, 470] on button "Save & Publish" at bounding box center [418, 456] width 100 height 29
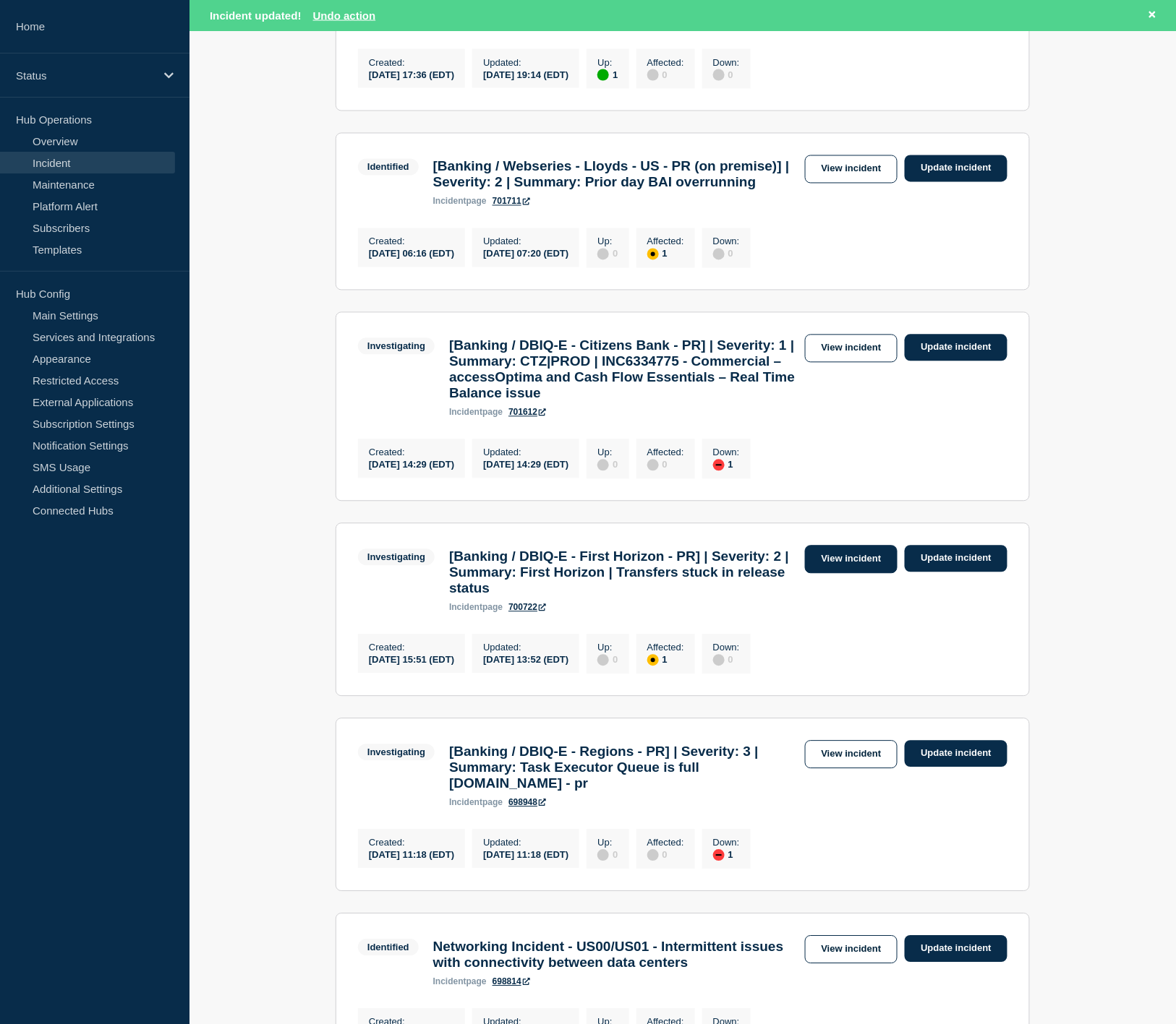
scroll to position [803, 0]
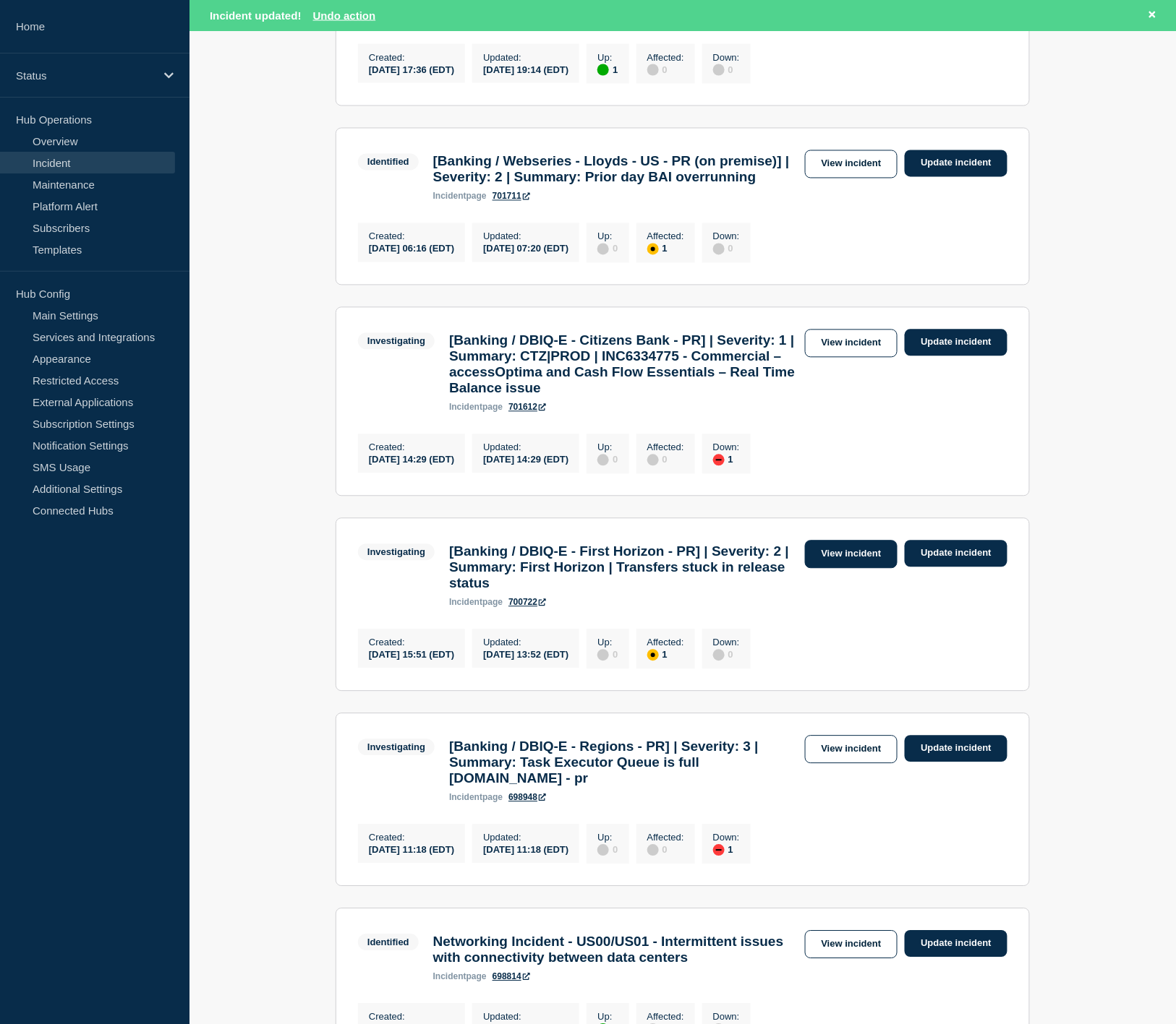
click at [855, 569] on link "View incident" at bounding box center [851, 555] width 93 height 28
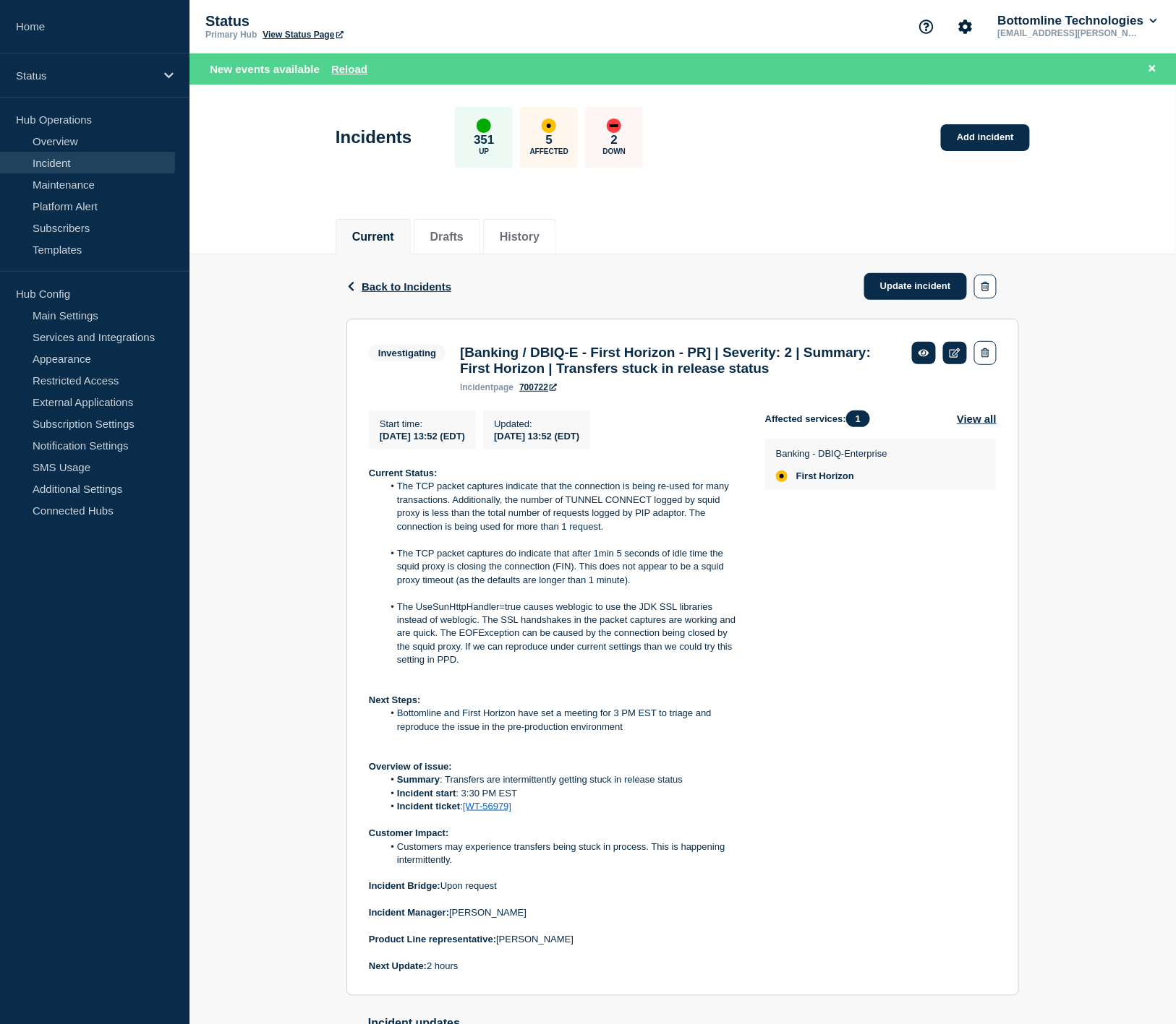
click at [1096, 432] on div "Back Back to Incidents Update incident Investigating [Banking / DBIQ-E - First …" at bounding box center [683, 878] width 986 height 1247
click at [1104, 696] on div "Back Back to Incidents Update incident Investigating [Banking / DBIQ-E - First …" at bounding box center [683, 878] width 986 height 1247
click at [1104, 646] on div "Back Back to Incidents Update incident Investigating [Banking / DBIQ-E - First …" at bounding box center [683, 878] width 986 height 1247
